Goal: Information Seeking & Learning: Learn about a topic

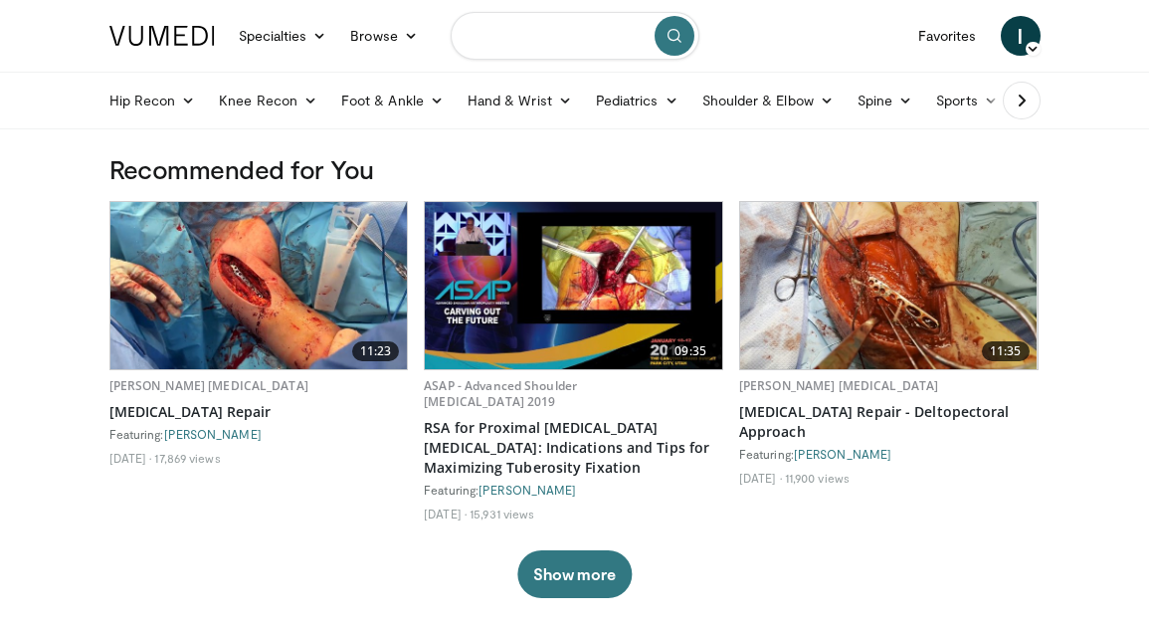
click at [563, 34] on input "Search topics, interventions" at bounding box center [575, 36] width 249 height 48
type input "**********"
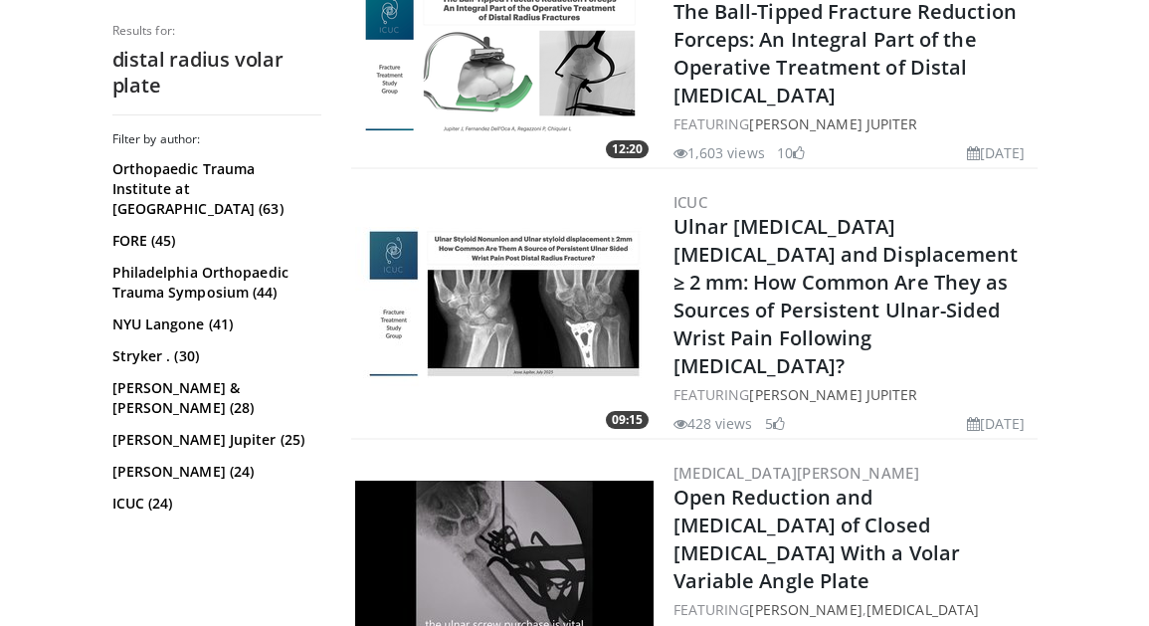
scroll to position [3723, 0]
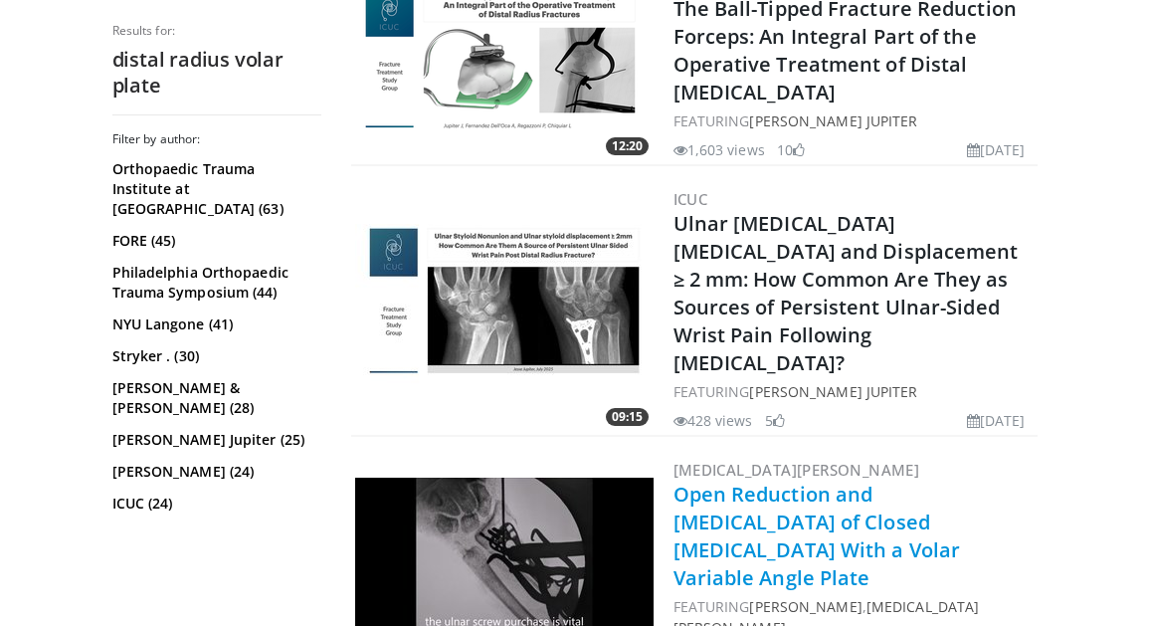
click at [907, 480] on link "Open Reduction and [MEDICAL_DATA] of Closed [MEDICAL_DATA] With a Volar Variabl…" at bounding box center [816, 535] width 287 height 110
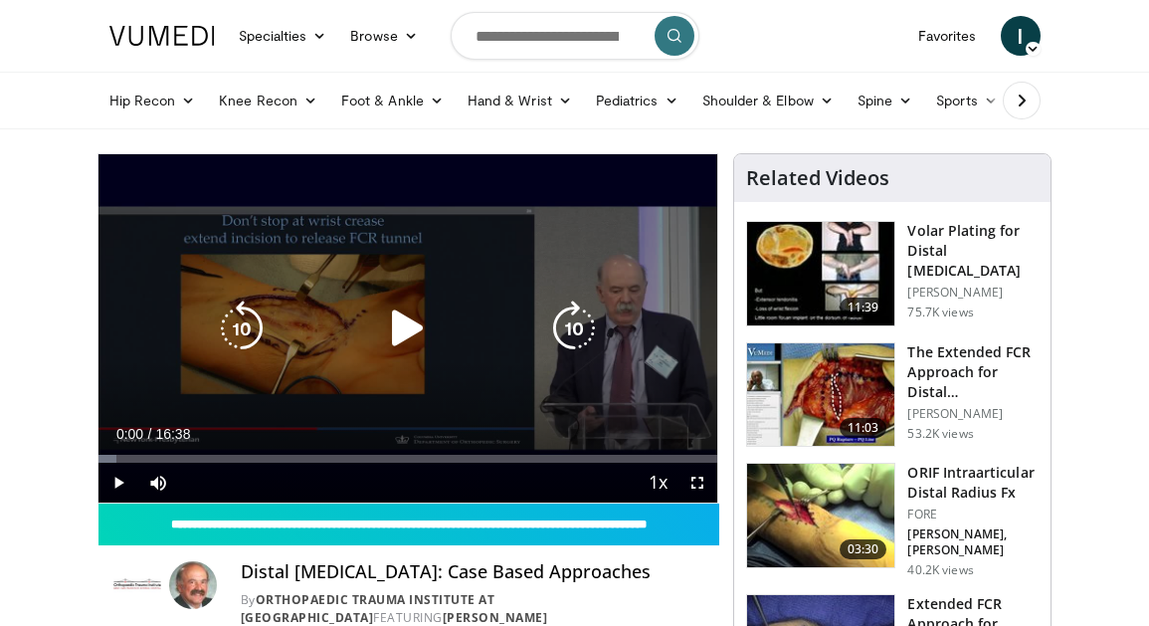
click at [412, 321] on icon "Video Player" at bounding box center [408, 328] width 56 height 56
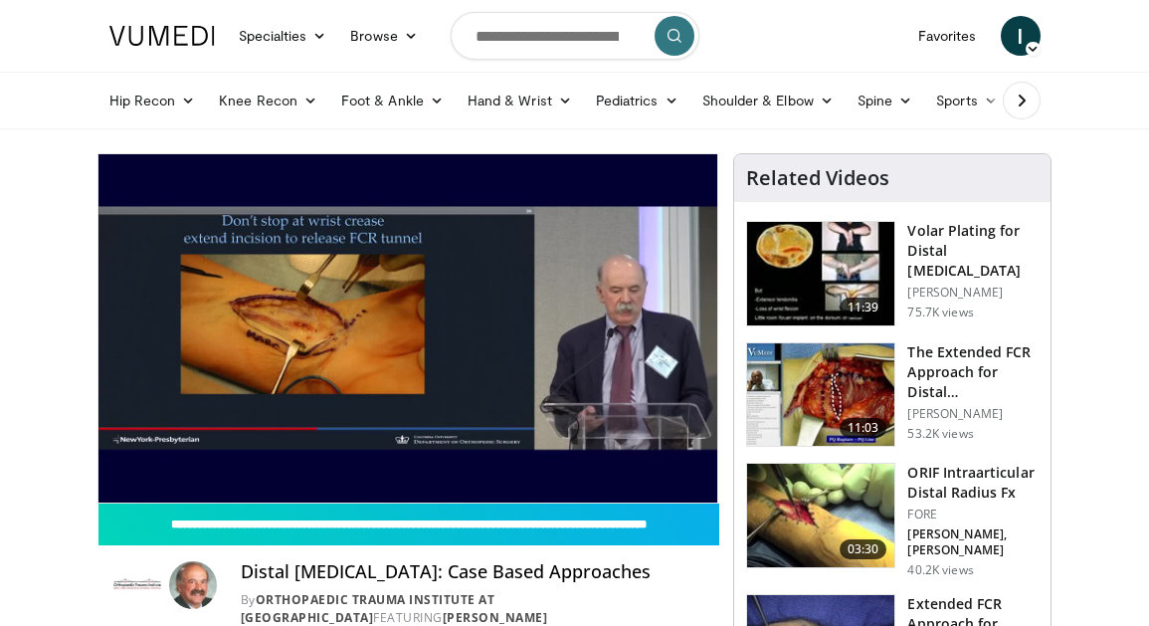
click at [207, 451] on div "10 seconds Tap to unmute" at bounding box center [408, 328] width 620 height 348
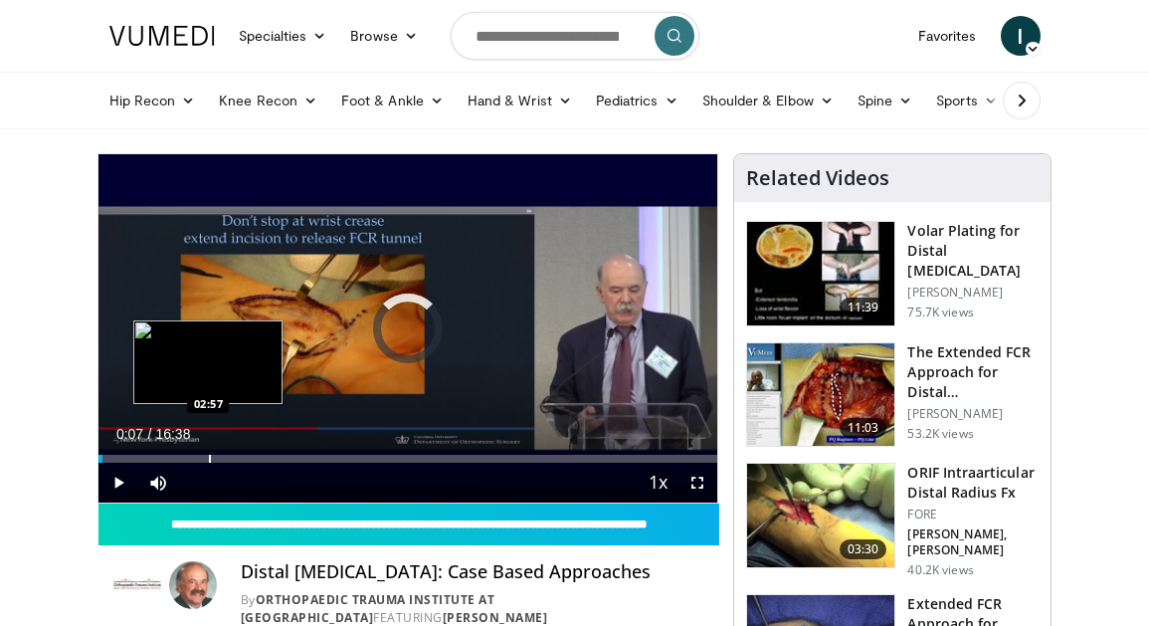
click at [209, 460] on div "Progress Bar" at bounding box center [210, 459] width 2 height 8
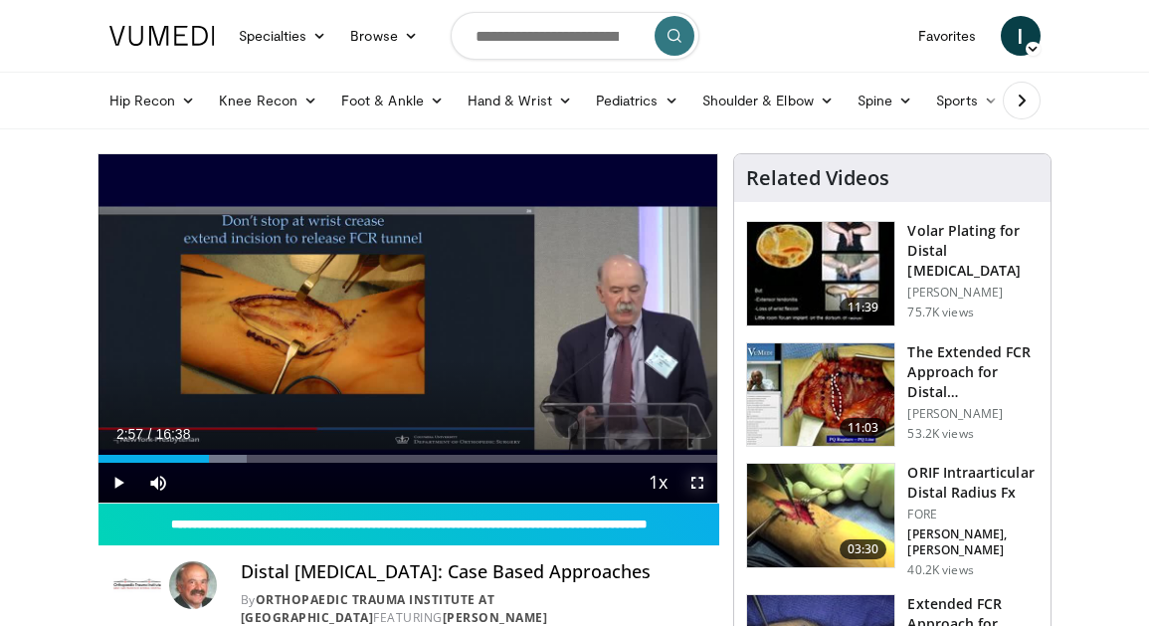
click at [697, 482] on span "Video Player" at bounding box center [697, 482] width 40 height 40
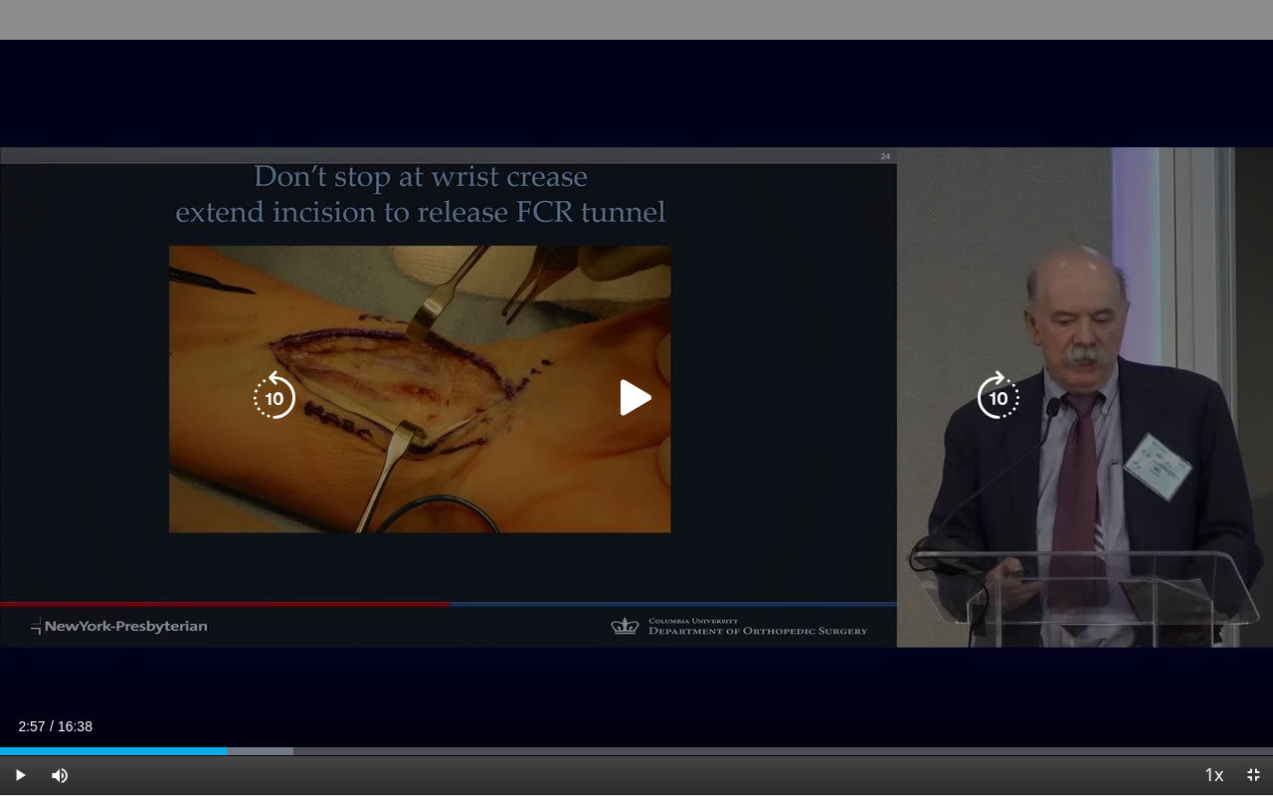
click at [636, 392] on icon "Video Player" at bounding box center [637, 398] width 56 height 56
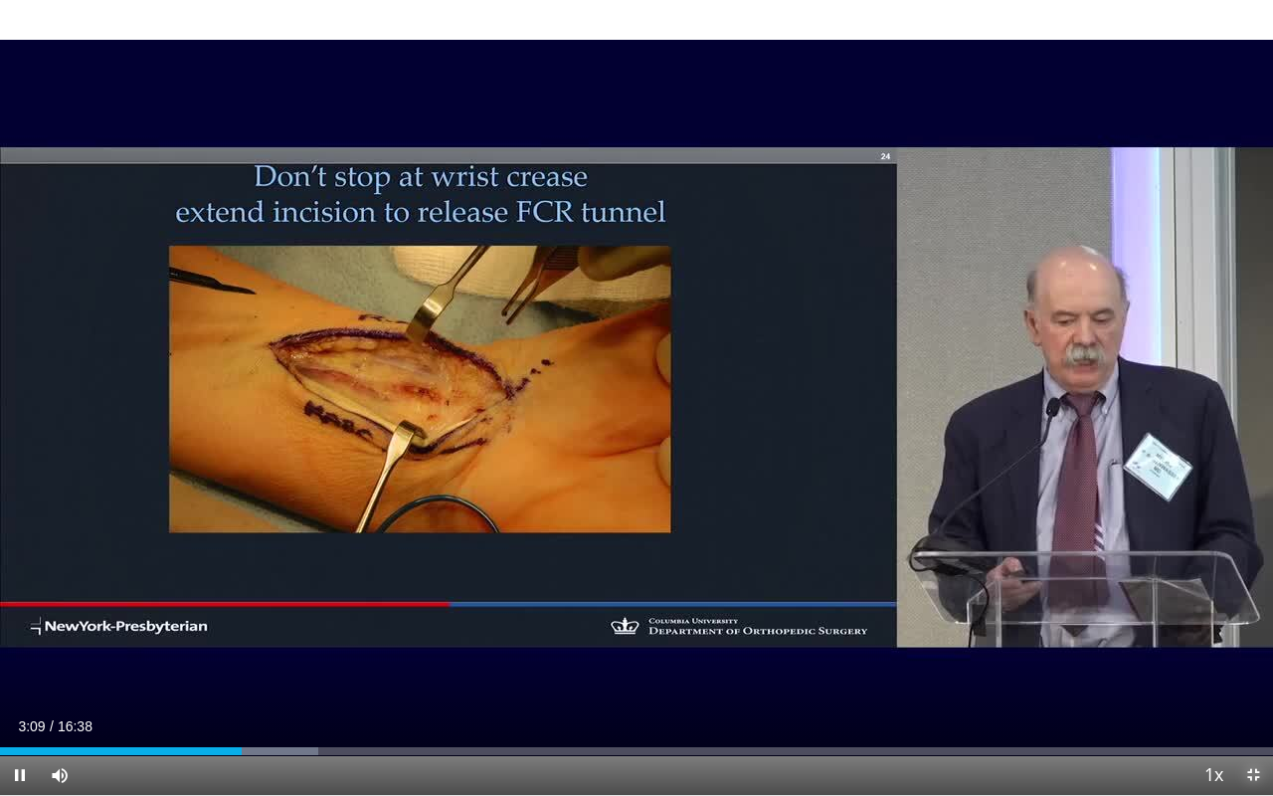
click at [1148, 625] on span "Video Player" at bounding box center [1253, 775] width 40 height 40
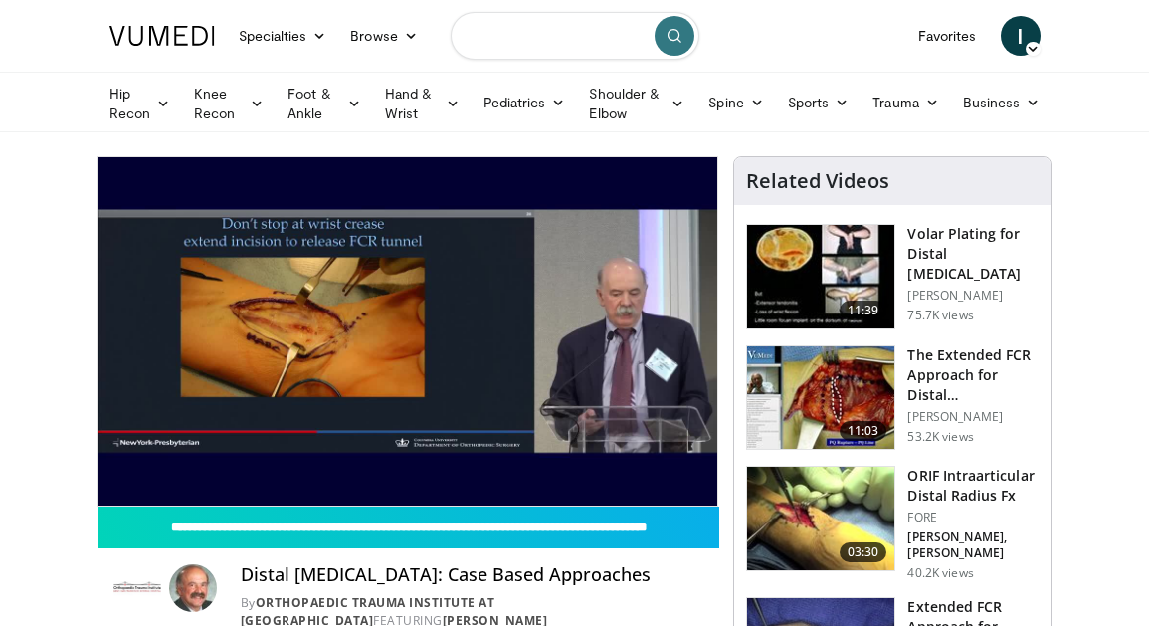
click at [537, 42] on input "Search topics, interventions" at bounding box center [575, 36] width 249 height 48
type input "**********"
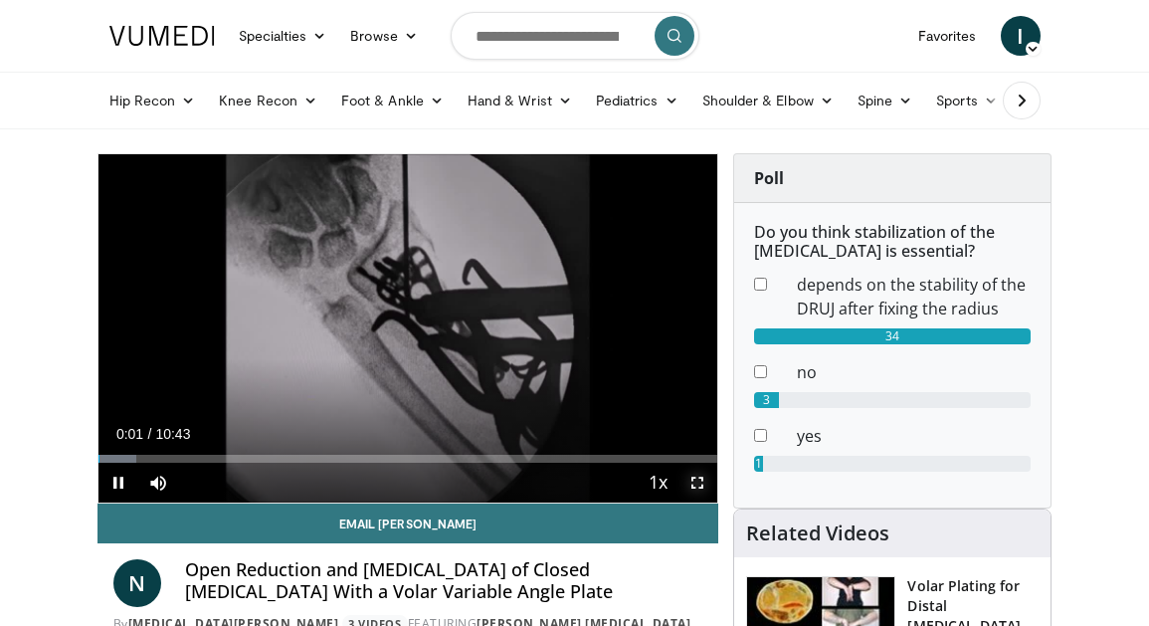
click at [700, 482] on span "Video Player" at bounding box center [697, 482] width 40 height 40
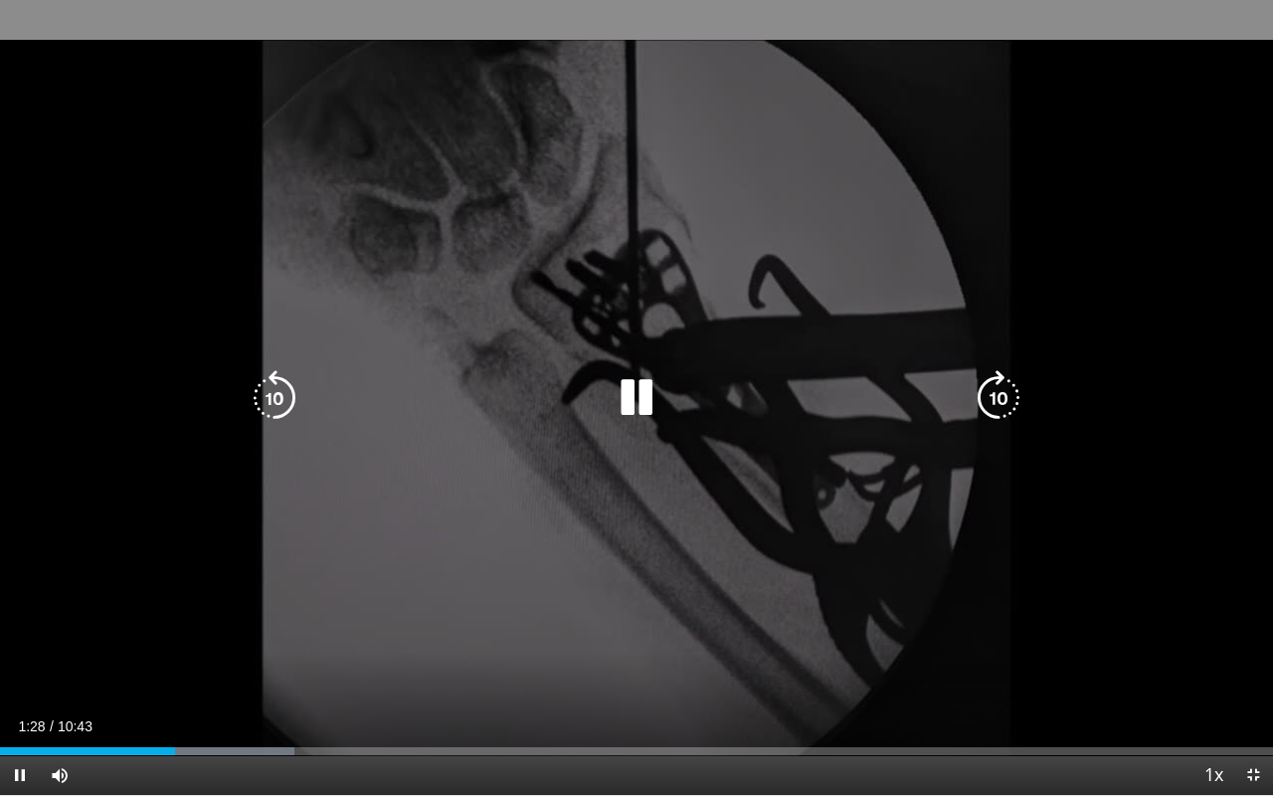
click at [259, 400] on icon "Video Player" at bounding box center [275, 398] width 56 height 56
click at [262, 390] on icon "Video Player" at bounding box center [275, 398] width 56 height 56
click at [995, 404] on icon "Video Player" at bounding box center [999, 398] width 56 height 56
click at [996, 395] on icon "Video Player" at bounding box center [999, 398] width 56 height 56
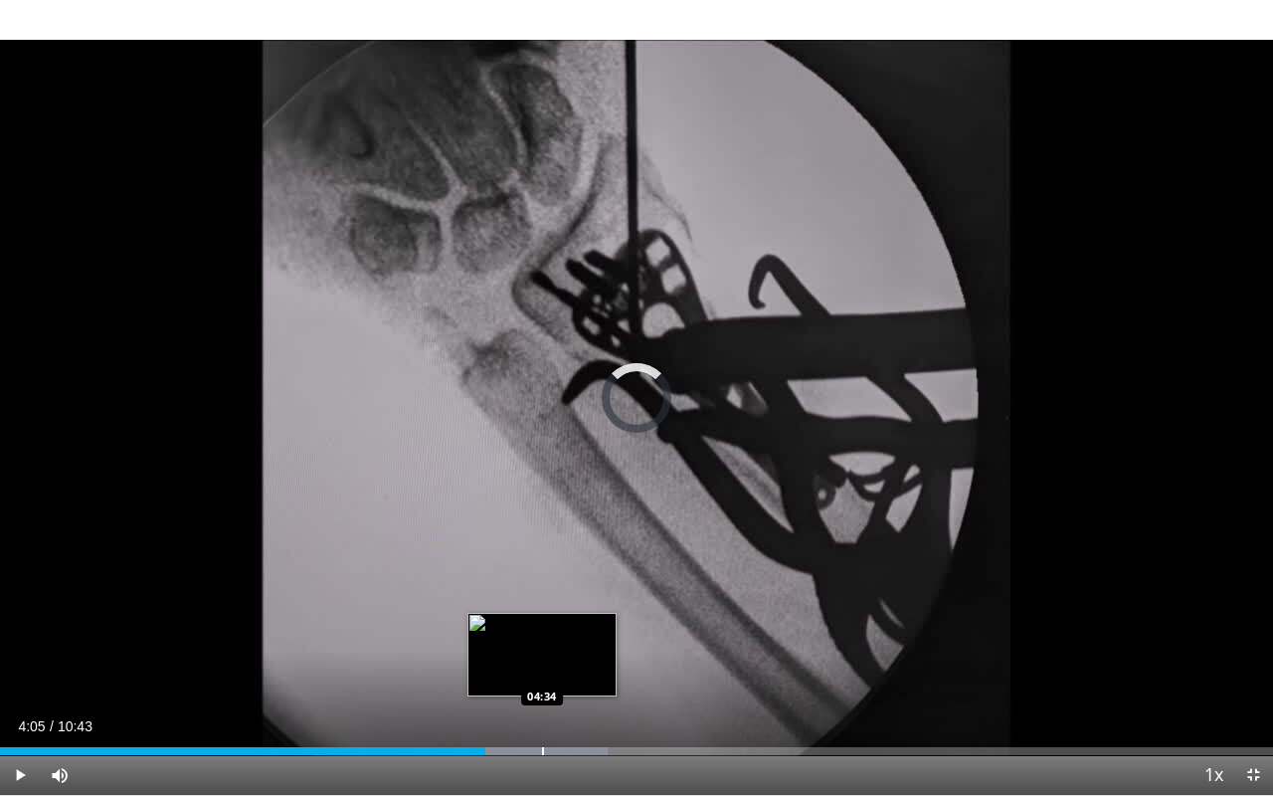
click at [542, 625] on div "Loaded : 47.75% 04:05 04:34" at bounding box center [636, 745] width 1273 height 19
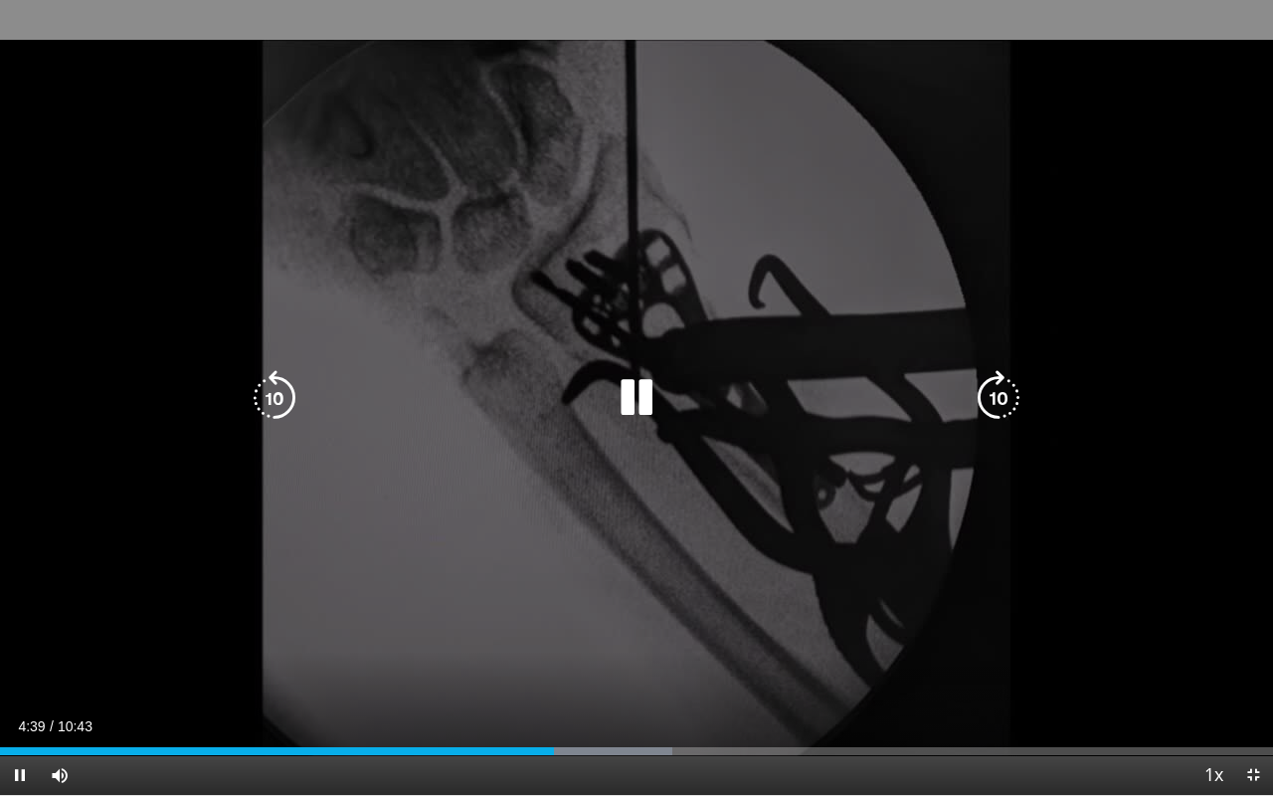
click at [995, 399] on icon "Video Player" at bounding box center [999, 398] width 56 height 56
click at [288, 405] on icon "Video Player" at bounding box center [275, 398] width 56 height 56
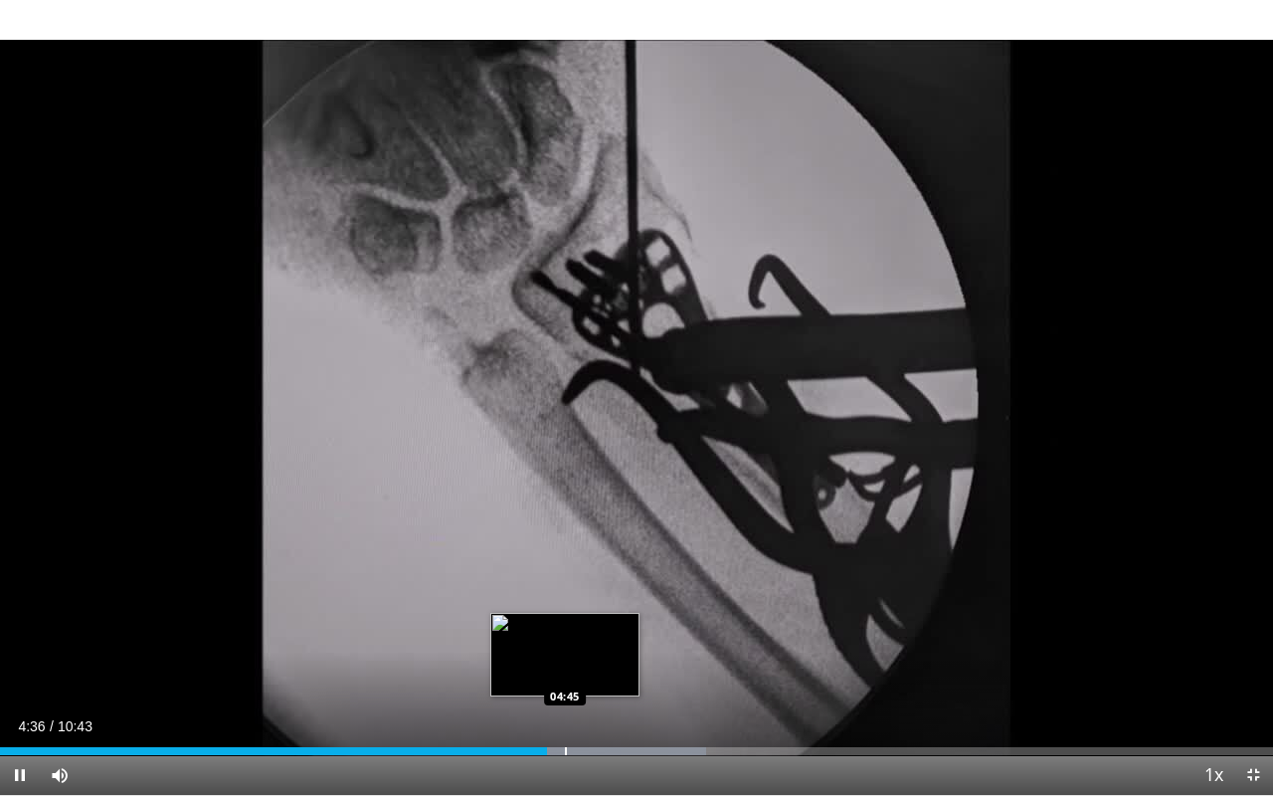
click at [565, 625] on div "Progress Bar" at bounding box center [566, 751] width 2 height 8
click at [548, 625] on div "Progress Bar" at bounding box center [549, 751] width 2 height 8
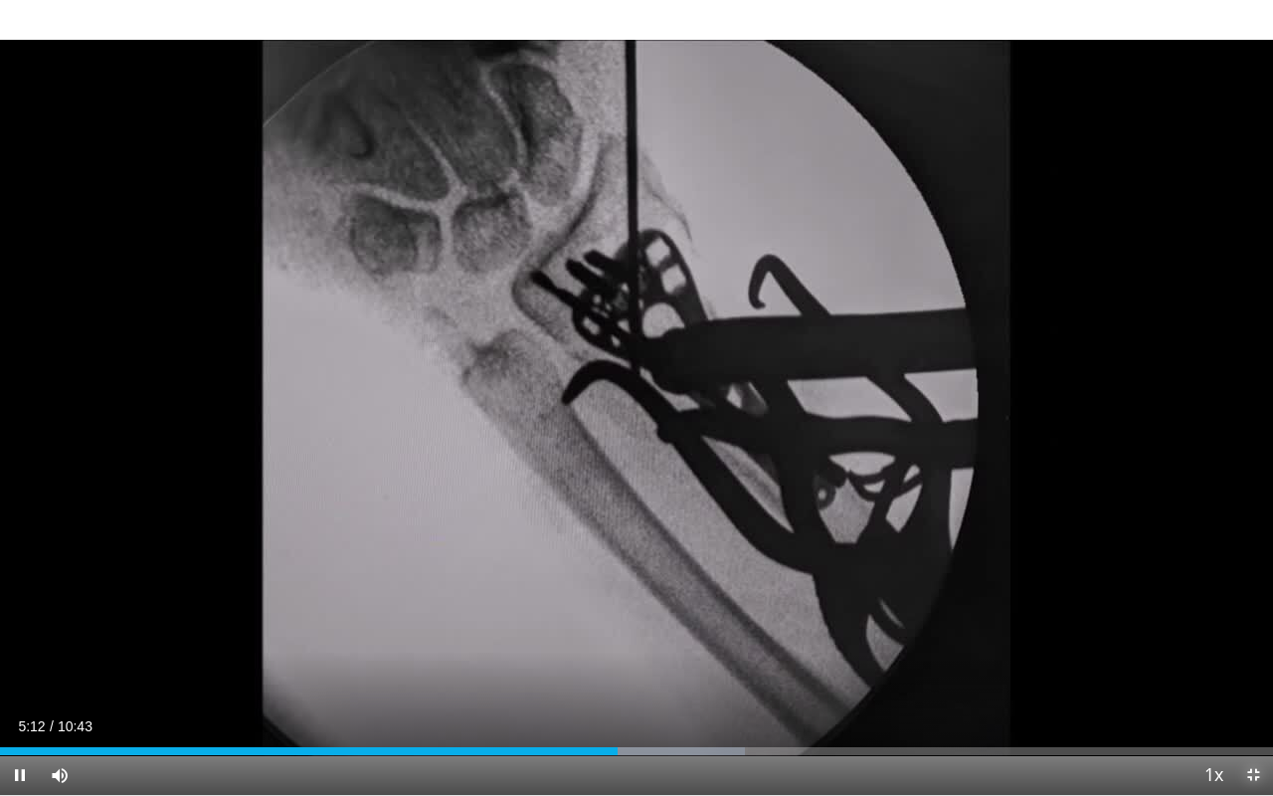
click at [1148, 625] on span "Video Player" at bounding box center [1253, 775] width 40 height 40
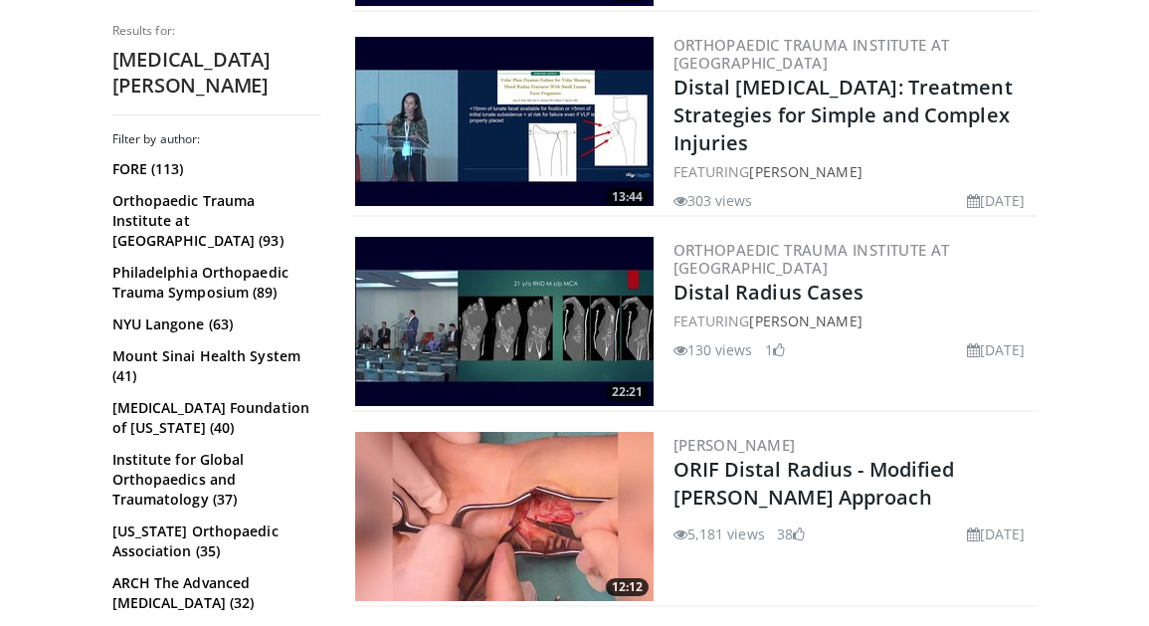
scroll to position [2531, 0]
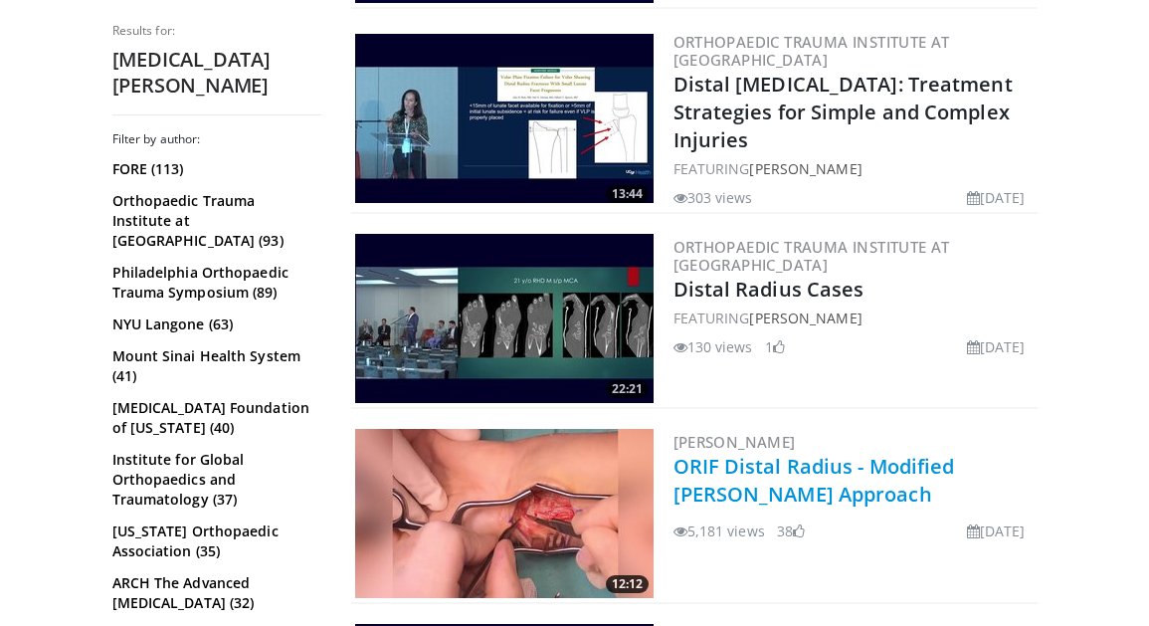
click at [919, 453] on link "ORIF Distal Radius - Modified [PERSON_NAME] Approach" at bounding box center [813, 480] width 281 height 55
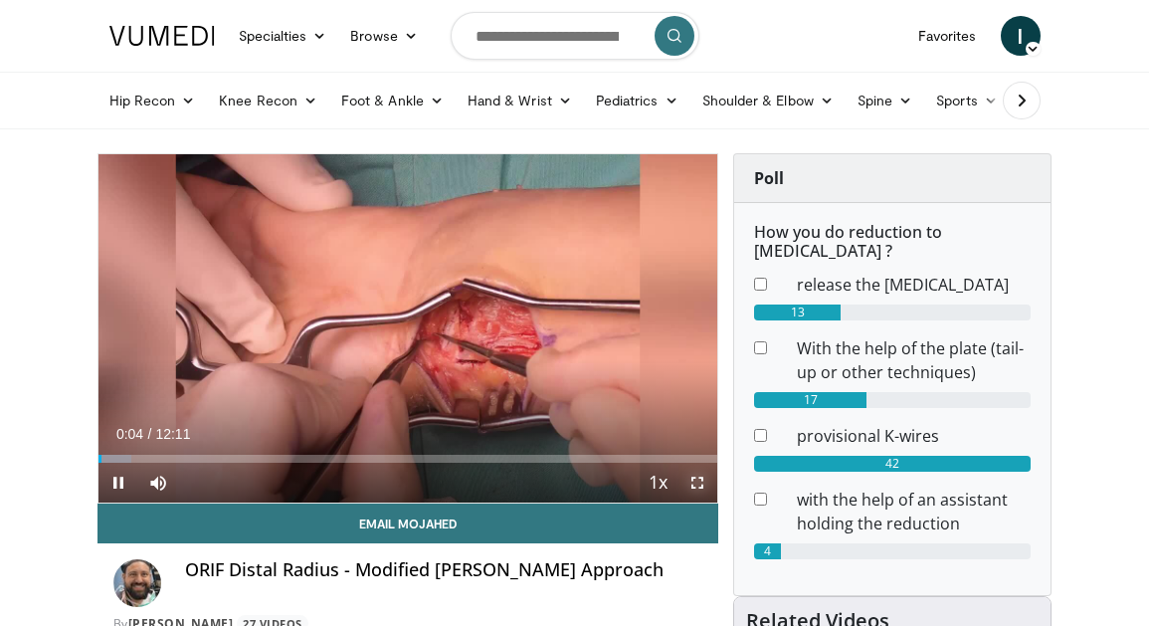
click at [696, 486] on span "Video Player" at bounding box center [697, 482] width 40 height 40
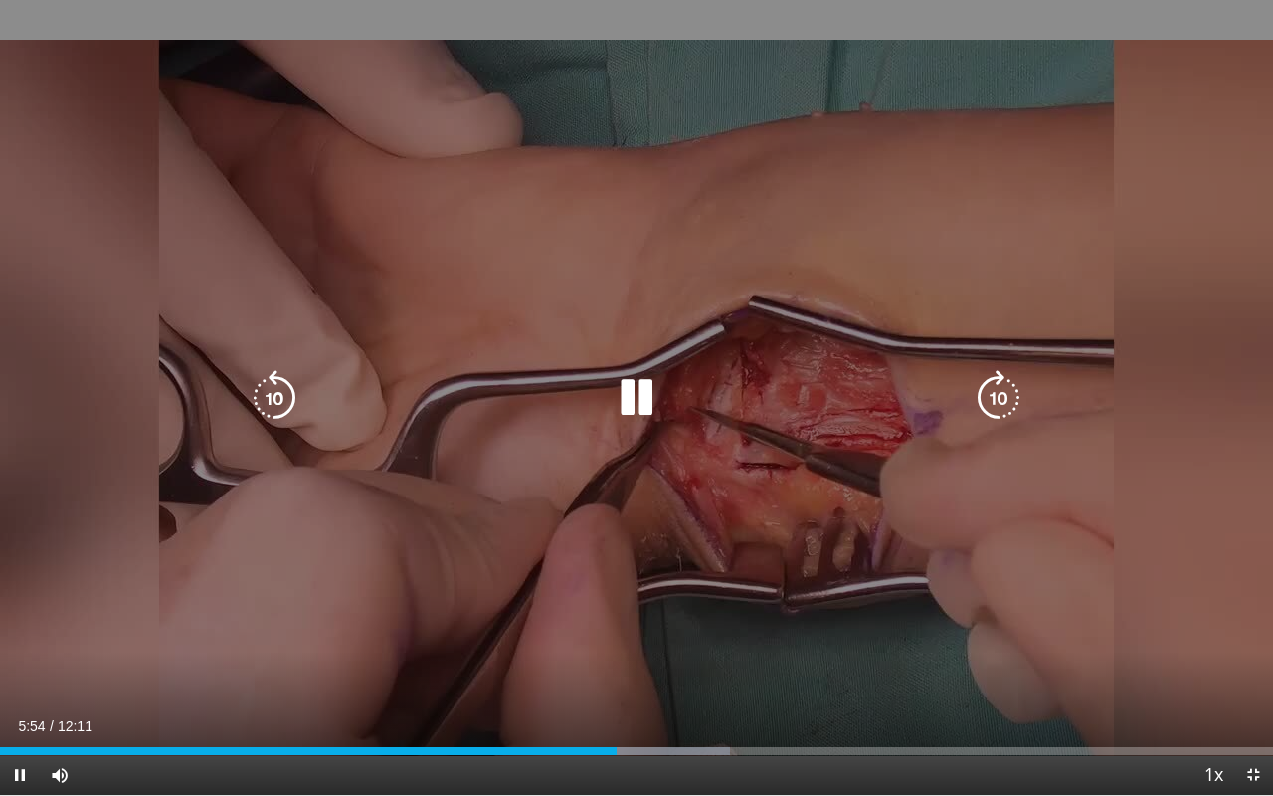
click at [632, 396] on icon "Video Player" at bounding box center [637, 398] width 56 height 56
click at [637, 394] on icon "Video Player" at bounding box center [637, 398] width 56 height 56
click at [645, 394] on icon "Video Player" at bounding box center [637, 398] width 56 height 56
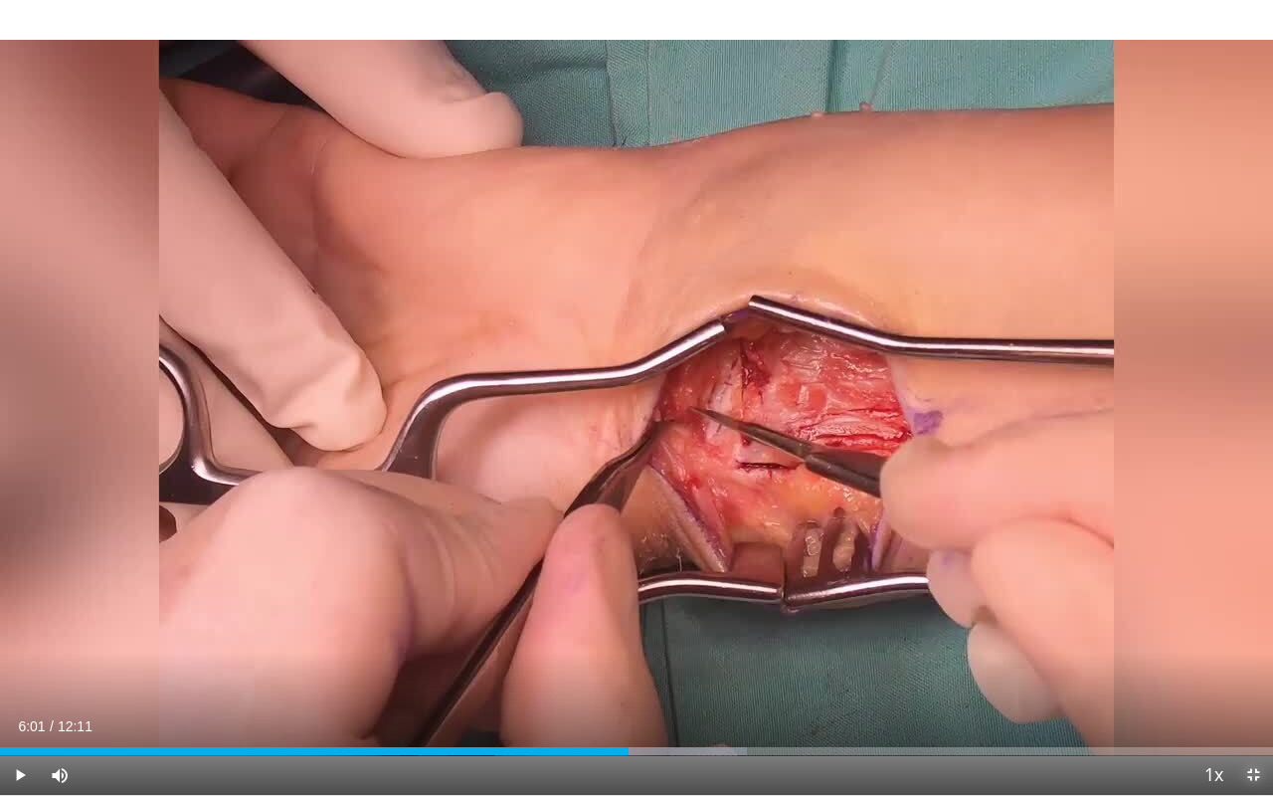
click at [1148, 625] on span "Video Player" at bounding box center [1253, 775] width 40 height 40
